Goal: Use online tool/utility: Utilize a website feature to perform a specific function

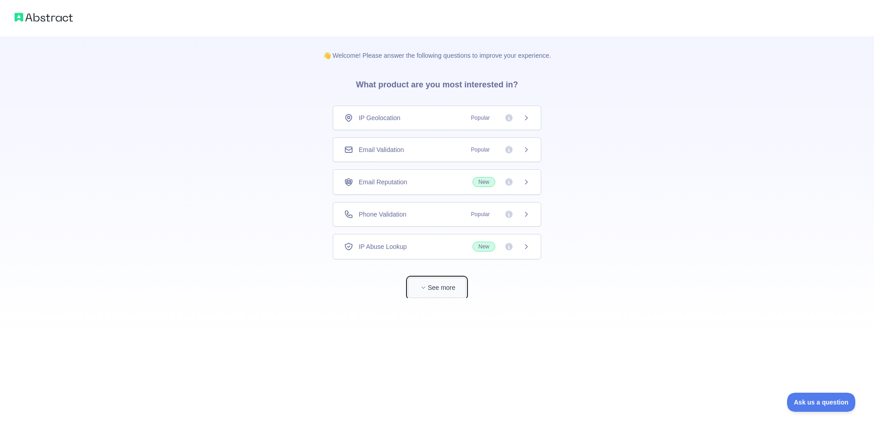
click at [440, 290] on button "See more" at bounding box center [437, 288] width 58 height 20
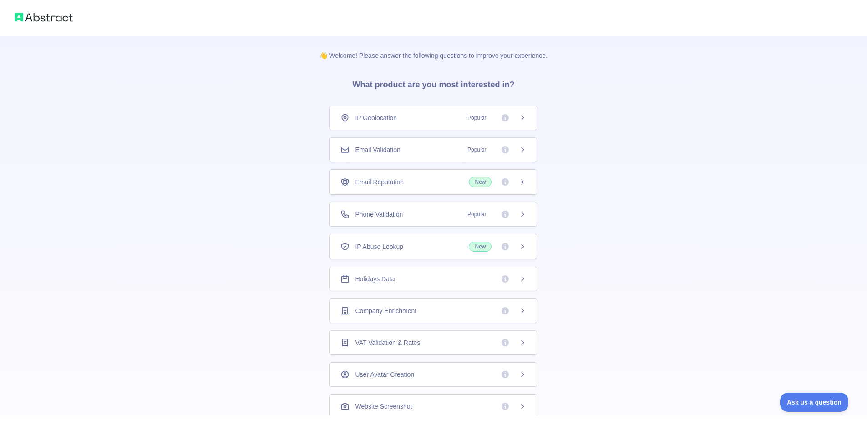
click at [670, 96] on div "👋 Welcome! Please answer the following questions to improve your experience. Wh…" at bounding box center [433, 289] width 867 height 579
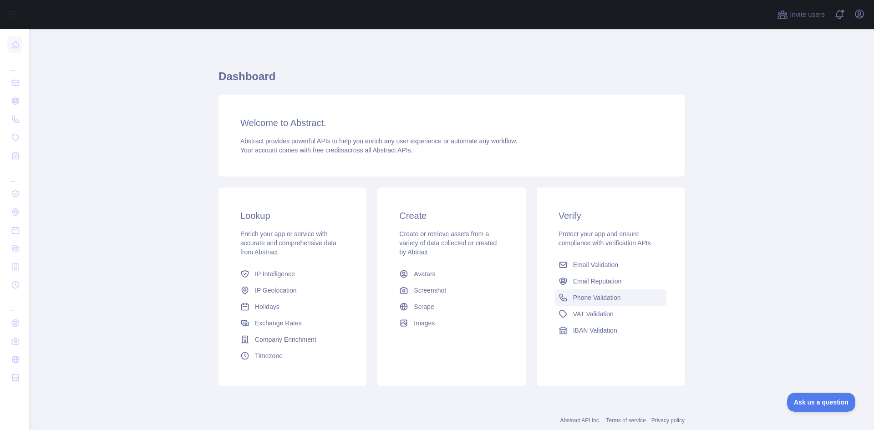
scroll to position [23, 0]
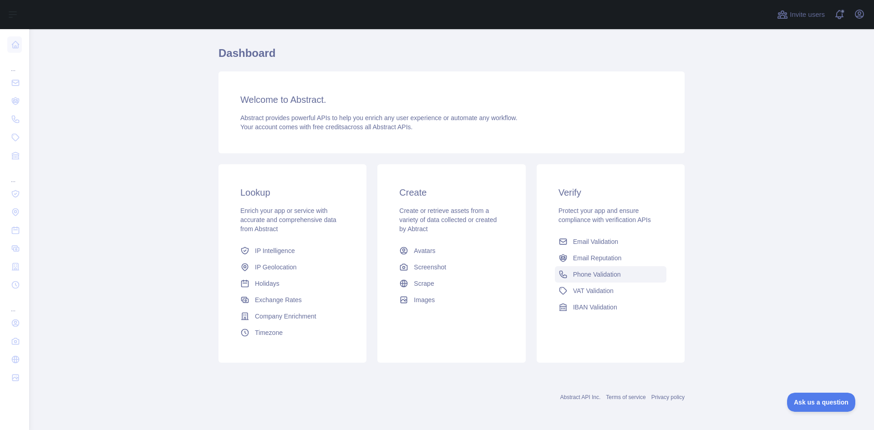
click at [600, 274] on span "Phone Validation" at bounding box center [597, 274] width 48 height 9
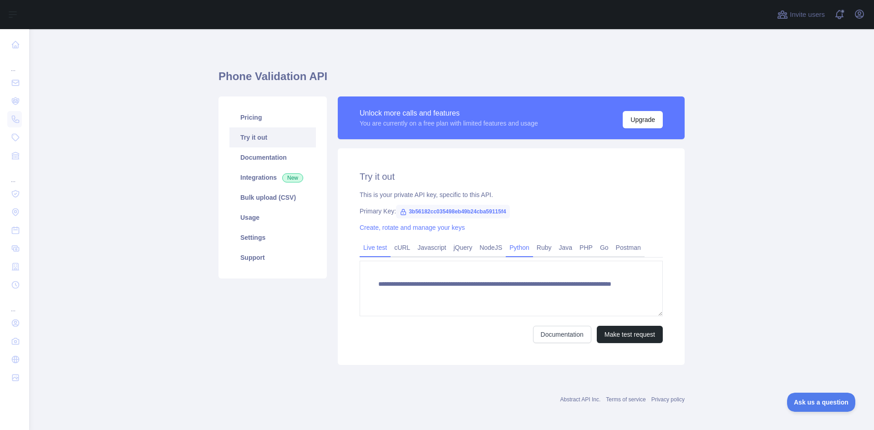
click at [506, 244] on link "Python" at bounding box center [519, 247] width 27 height 15
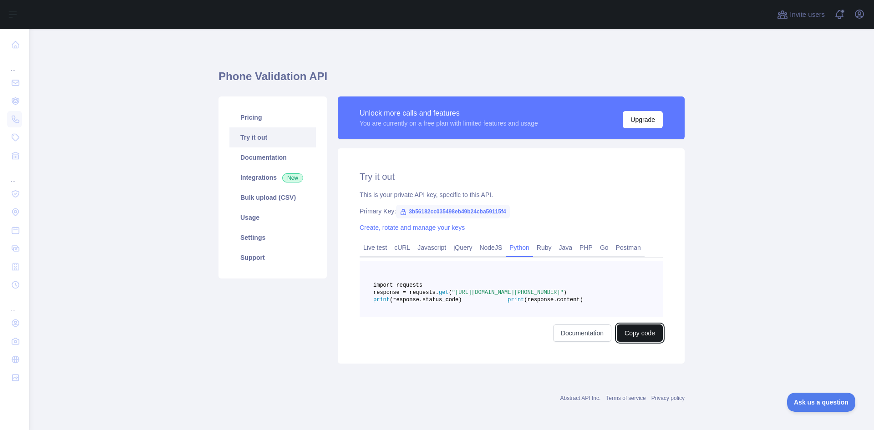
click at [636, 342] on button "Copy code" at bounding box center [640, 333] width 46 height 17
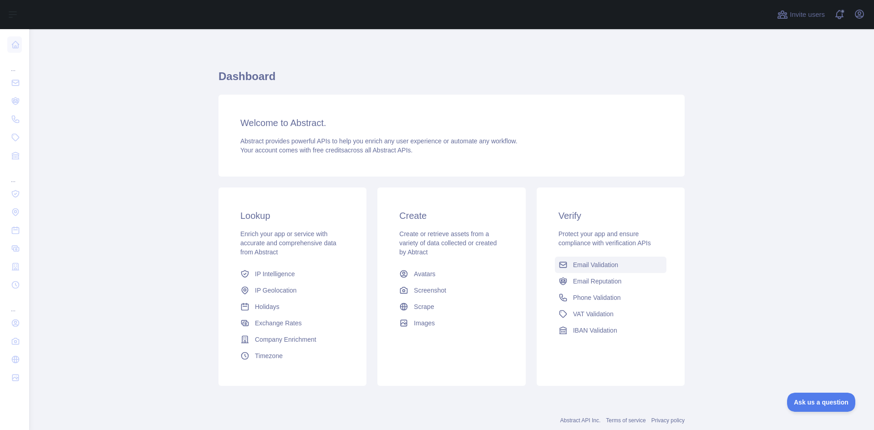
click at [592, 266] on span "Email Validation" at bounding box center [595, 264] width 45 height 9
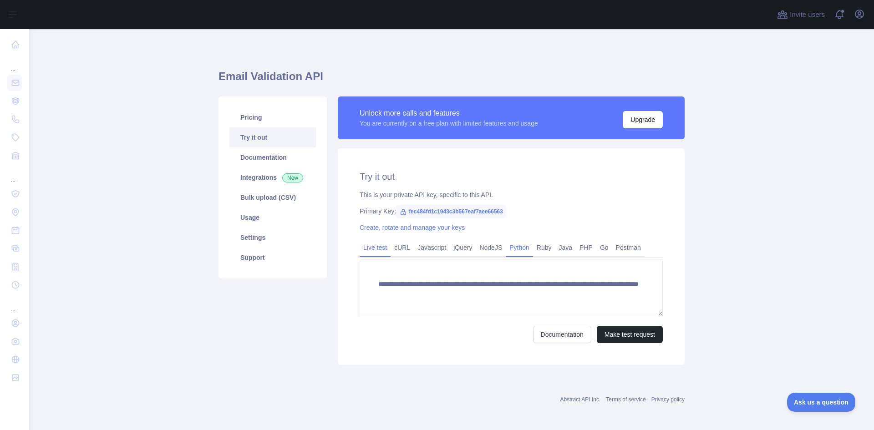
click at [515, 248] on link "Python" at bounding box center [519, 247] width 27 height 15
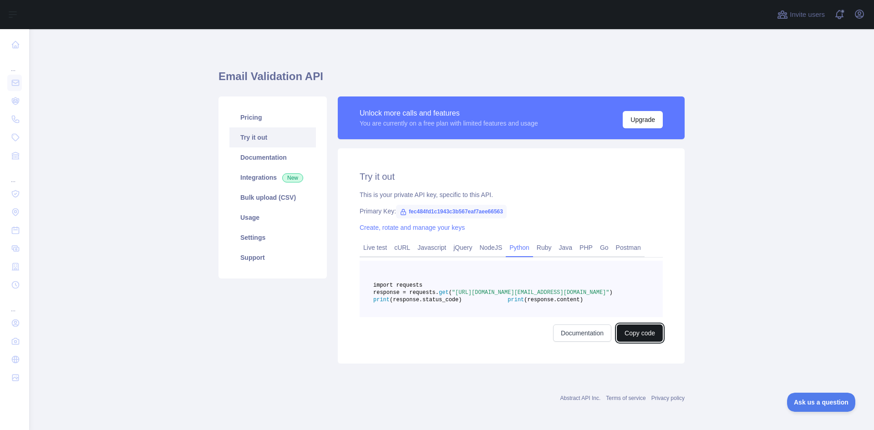
click at [640, 342] on button "Copy code" at bounding box center [640, 333] width 46 height 17
click at [634, 342] on button "Copied" at bounding box center [645, 333] width 36 height 17
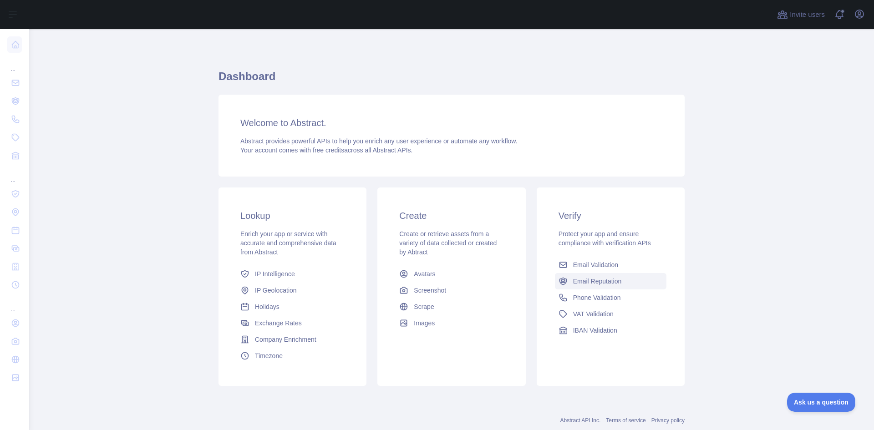
click at [599, 281] on span "Email Reputation" at bounding box center [597, 281] width 49 height 9
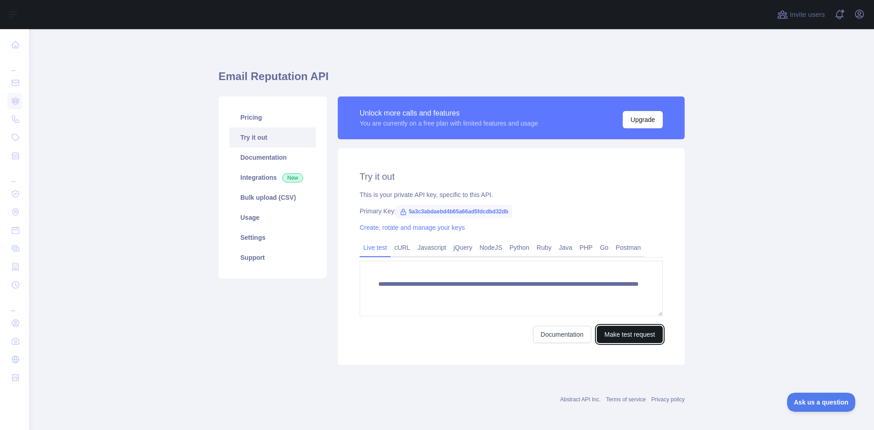
click at [626, 333] on button "Make test request" at bounding box center [630, 334] width 66 height 17
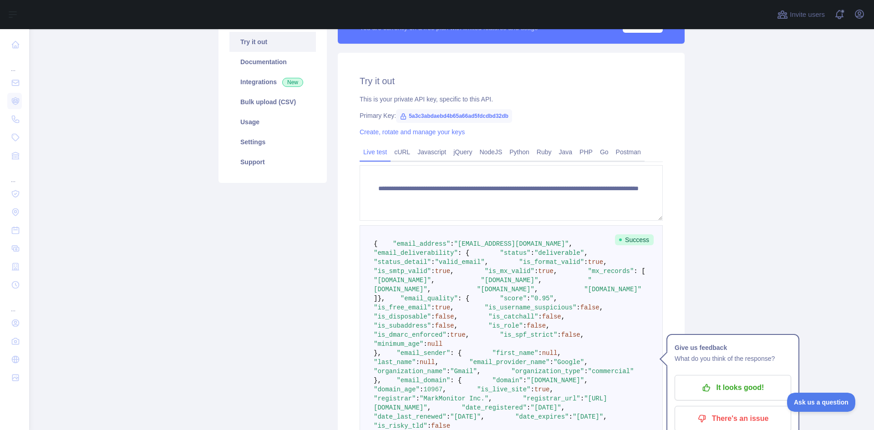
scroll to position [91, 0]
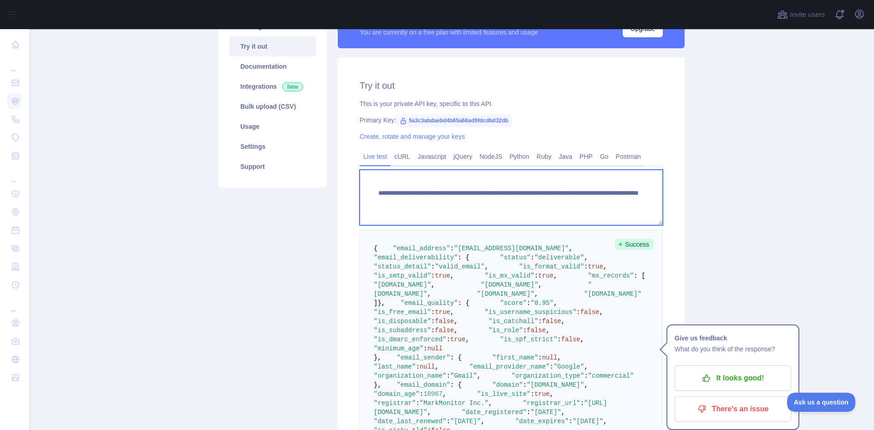
drag, startPoint x: 538, startPoint y: 200, endPoint x: 575, endPoint y: 204, distance: 36.6
click at [575, 204] on textarea "**********" at bounding box center [511, 198] width 303 height 56
type textarea "**********"
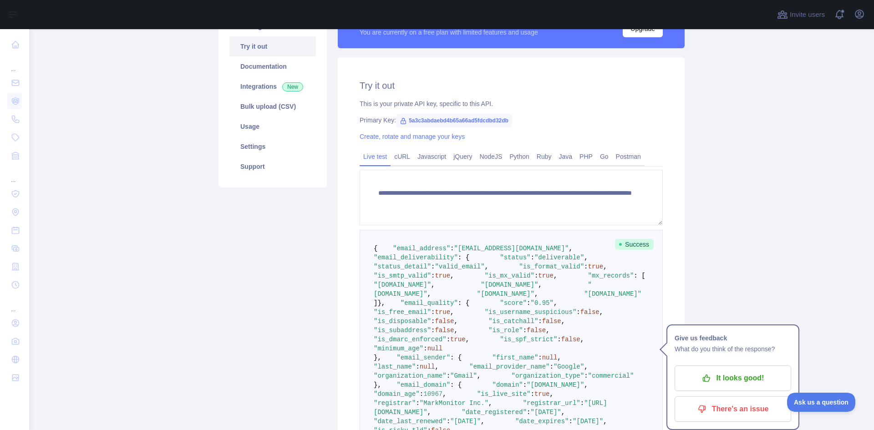
click at [753, 229] on main "**********" at bounding box center [451, 229] width 845 height 401
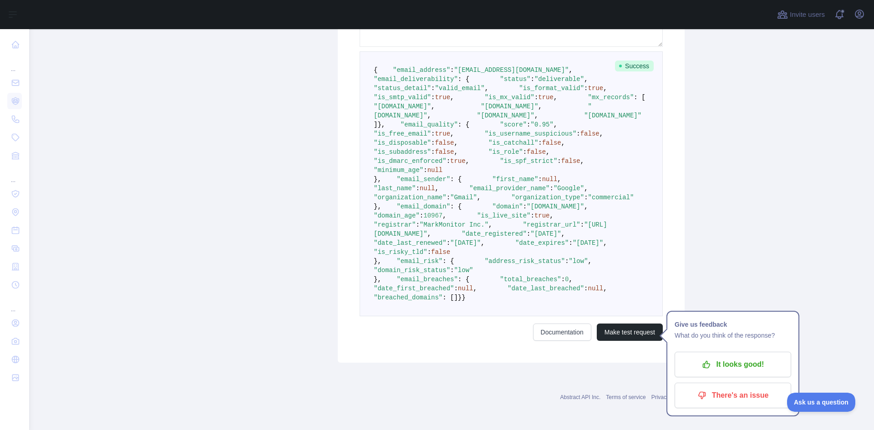
scroll to position [552, 0]
click at [638, 332] on button "Make test request" at bounding box center [630, 332] width 66 height 17
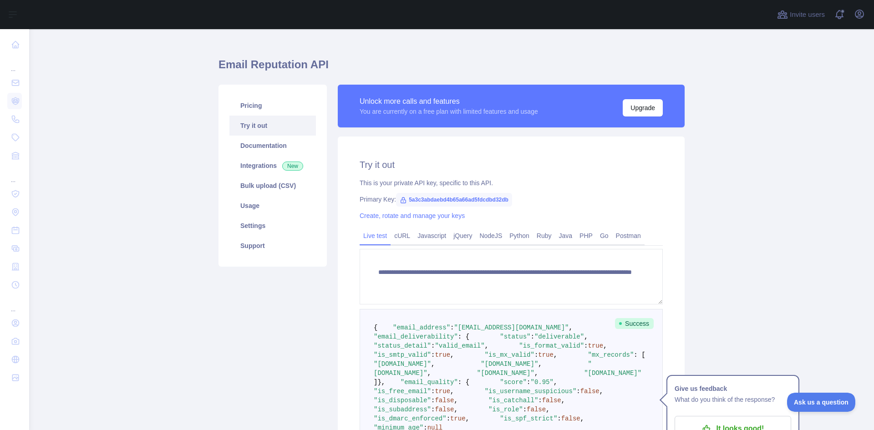
scroll to position [0, 0]
